Goal: Task Accomplishment & Management: Manage account settings

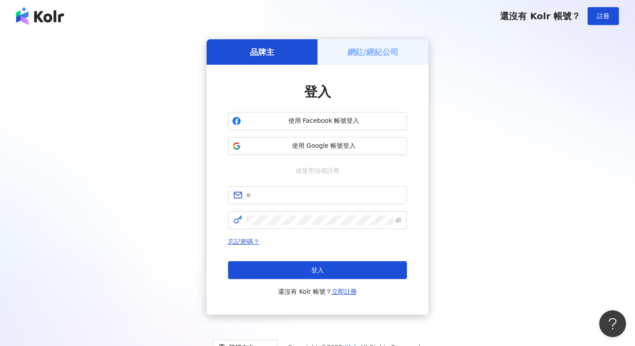
click at [375, 46] on div "網紅/經紀公司" at bounding box center [372, 51] width 111 height 25
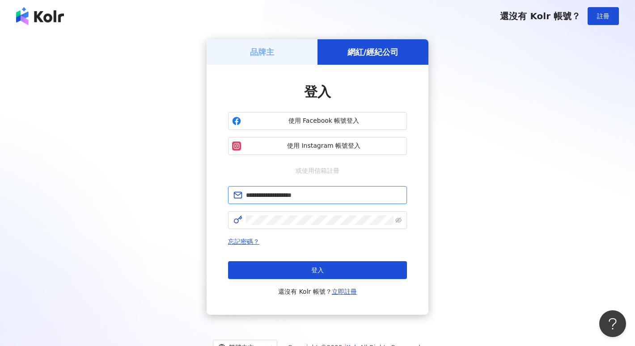
type input "**********"
click at [317, 270] on button "登入" at bounding box center [317, 270] width 179 height 18
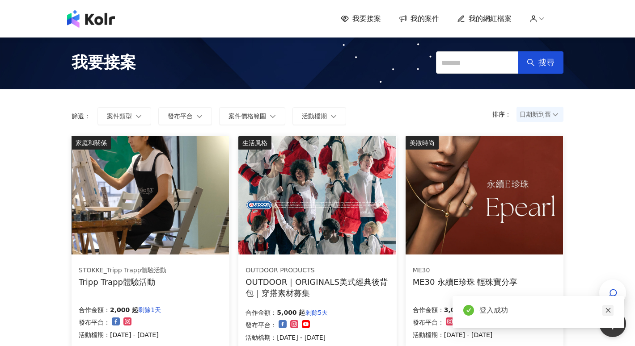
click at [611, 313] on link at bounding box center [607, 310] width 11 height 11
click at [489, 21] on span "我的網紅檔案" at bounding box center [489, 19] width 43 height 10
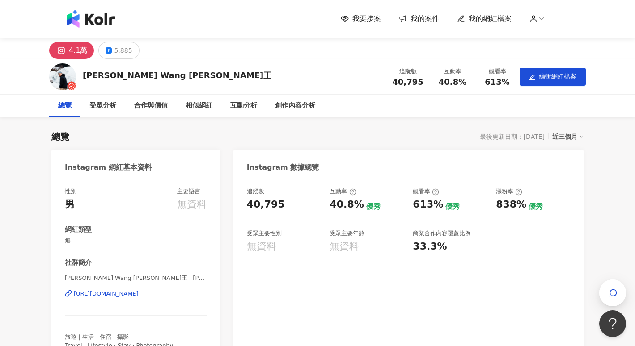
click at [227, 1] on div "我要接案 我的案件 我的網紅檔案" at bounding box center [317, 19] width 635 height 38
